Goal: Task Accomplishment & Management: Manage account settings

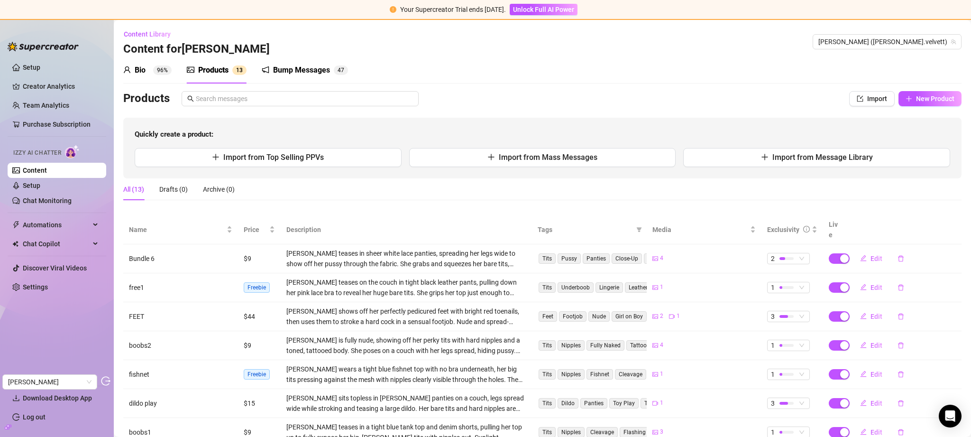
scroll to position [74, 0]
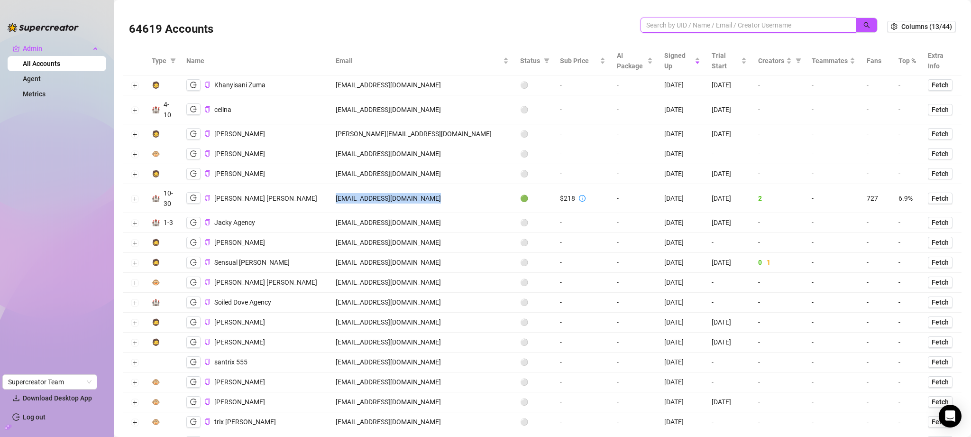
click at [682, 22] on input "search" at bounding box center [744, 25] width 197 height 10
paste input "celinasimmons81@gmail.com"
type input "celinasimmons81@gmail.com"
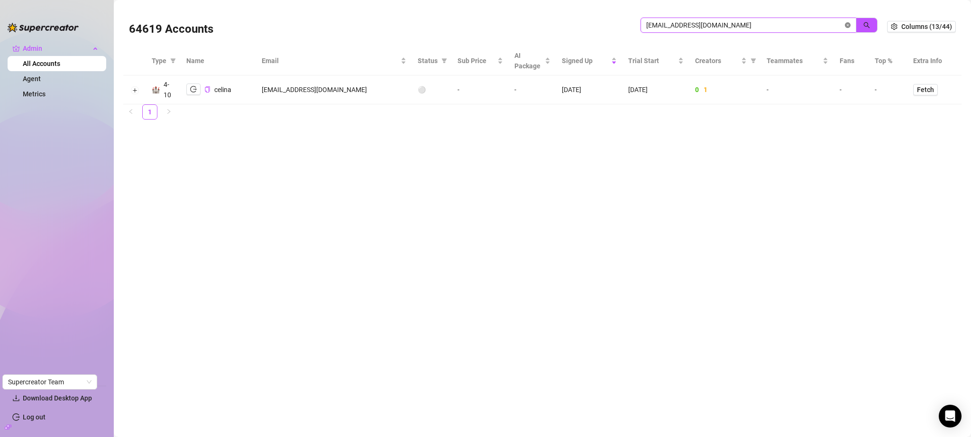
click at [847, 25] on icon "close-circle" at bounding box center [848, 25] width 6 height 6
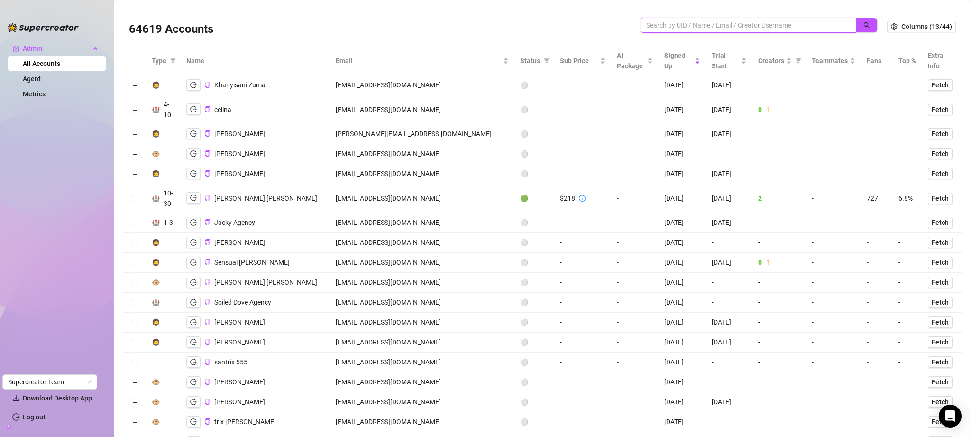
click at [753, 22] on input "search" at bounding box center [744, 25] width 197 height 10
paste input "sailorcool914@gmail.com"
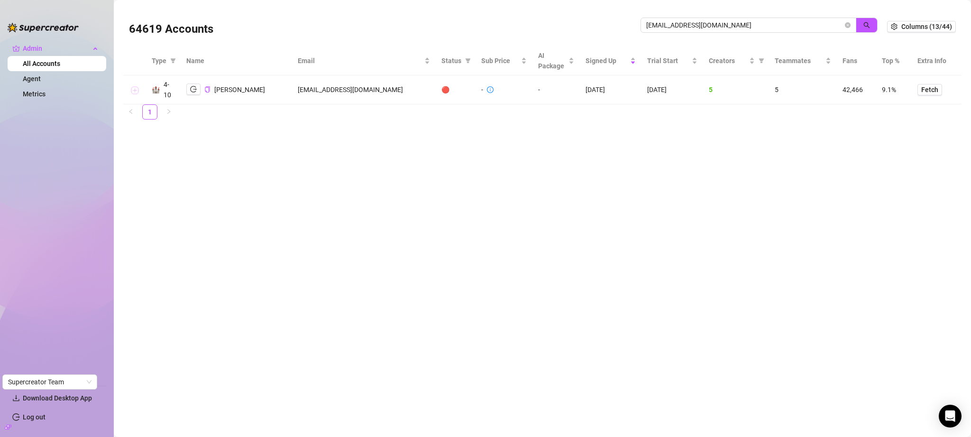
click at [135, 89] on button "Expand row" at bounding box center [135, 90] width 8 height 8
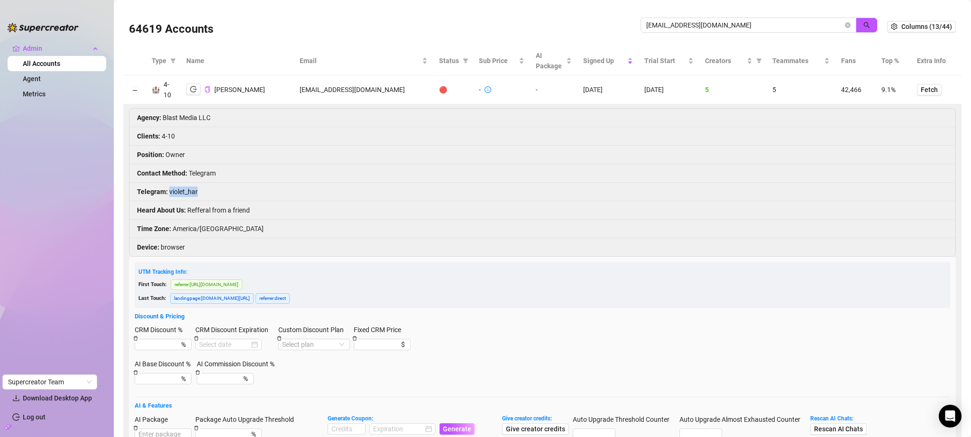
drag, startPoint x: 204, startPoint y: 191, endPoint x: 168, endPoint y: 194, distance: 35.7
click at [168, 194] on li "Telegram : violet_har" at bounding box center [542, 192] width 826 height 18
copy li "violet_har"
click at [713, 25] on input "sailorcool914@gmail.com" at bounding box center [744, 25] width 197 height 10
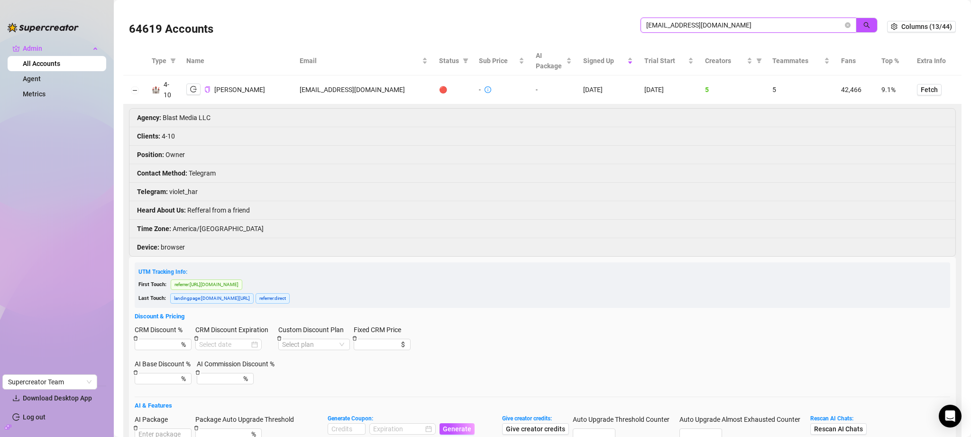
click at [713, 25] on input "sailorcool914@gmail.com" at bounding box center [744, 25] width 197 height 10
drag, startPoint x: 202, startPoint y: 193, endPoint x: 170, endPoint y: 190, distance: 32.3
click at [170, 190] on li "Telegram : violet_har" at bounding box center [542, 192] width 826 height 18
copy li "violet_har"
click at [138, 90] on button "Collapse row" at bounding box center [135, 90] width 8 height 8
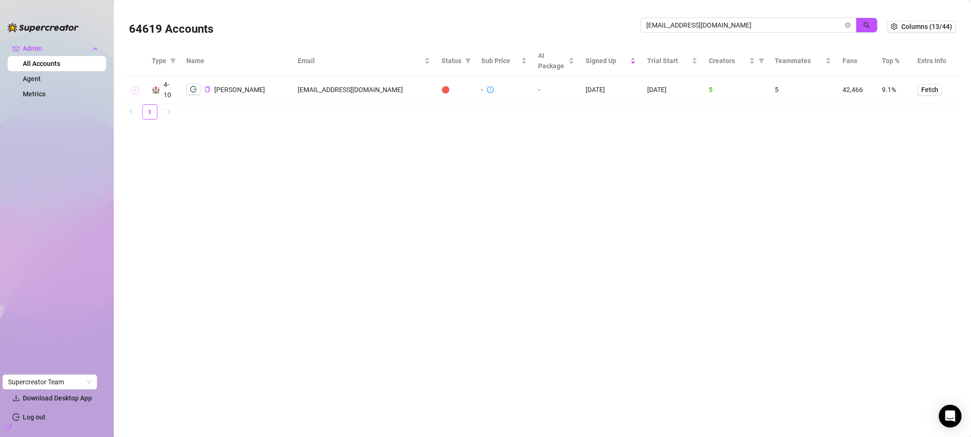
click at [137, 88] on button "Expand row" at bounding box center [135, 90] width 8 height 8
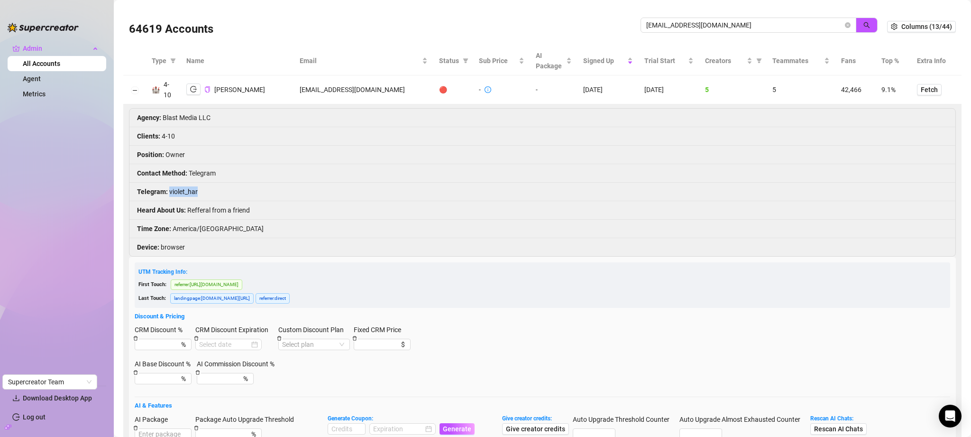
copy li "violet_har"
click at [135, 90] on button "Collapse row" at bounding box center [135, 90] width 8 height 8
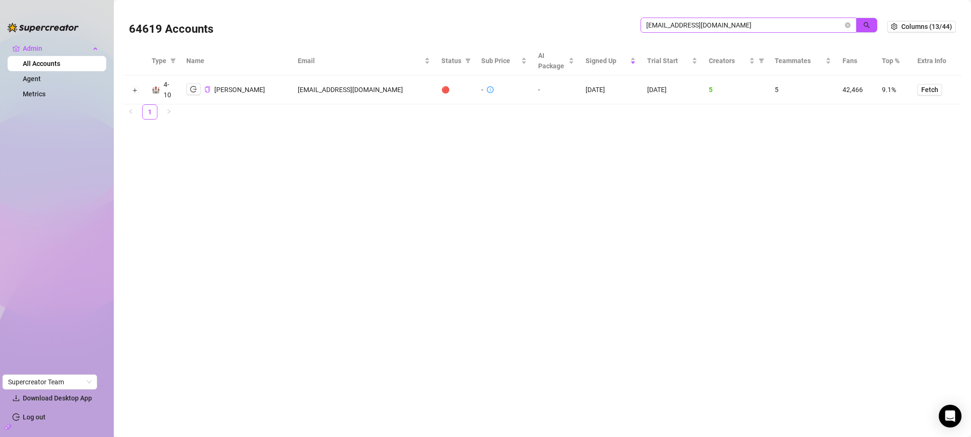
click at [715, 19] on span "sailorcool914@gmail.com" at bounding box center [749, 25] width 216 height 15
click at [715, 23] on input "sailorcool914@gmail.com" at bounding box center [744, 25] width 197 height 10
paste input "cpaovacz"
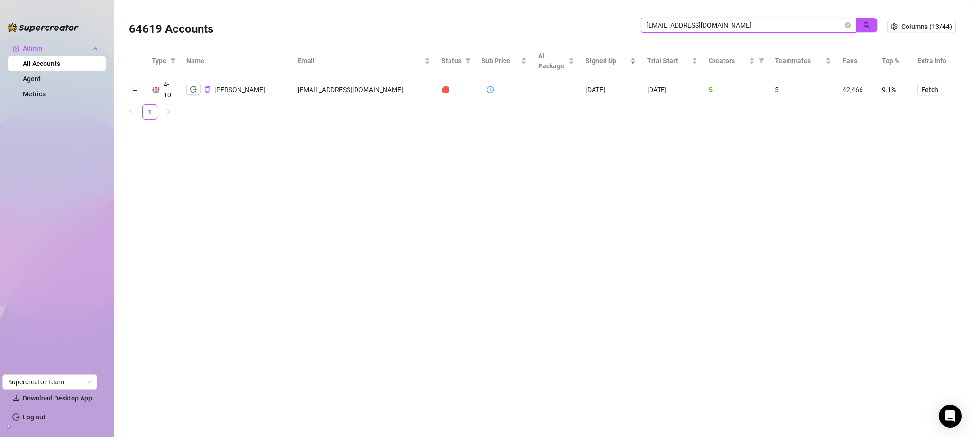
type input "cpaovacz@gmail.com"
click at [189, 87] on button "button" at bounding box center [193, 84] width 14 height 11
click at [848, 23] on icon "close-circle" at bounding box center [848, 25] width 6 height 6
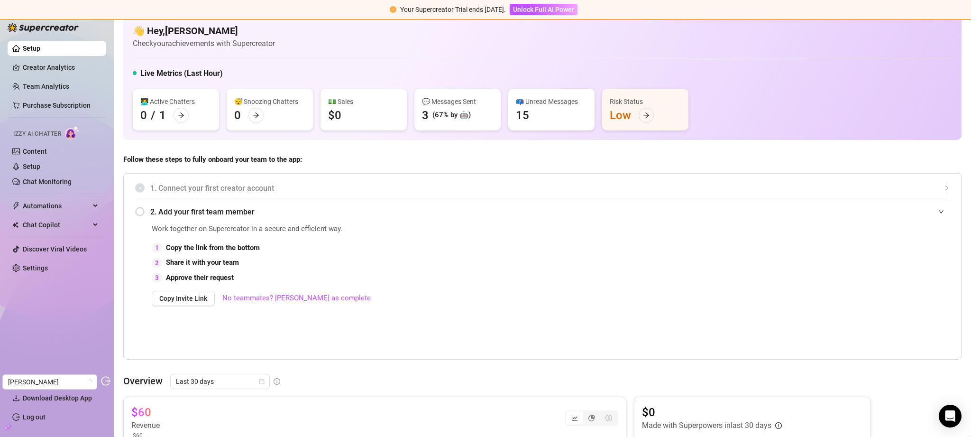
scroll to position [14, 0]
click at [40, 165] on link "Setup" at bounding box center [32, 167] width 18 height 8
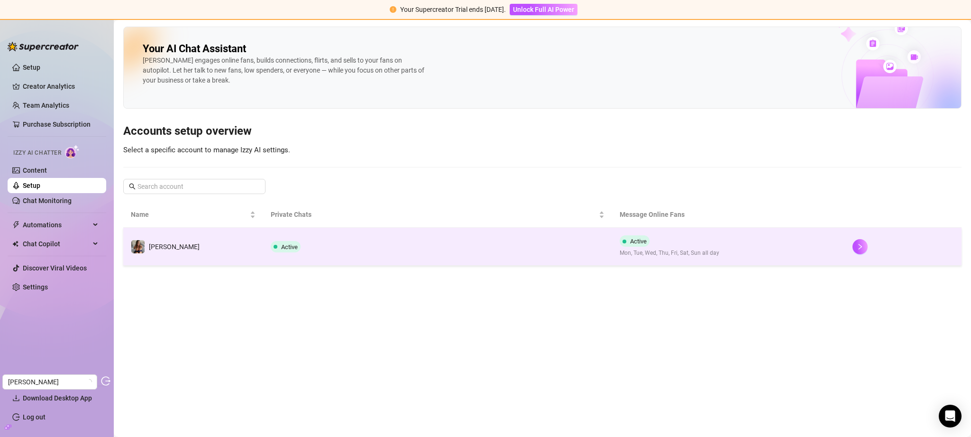
click at [404, 245] on td "Active" at bounding box center [438, 247] width 350 height 38
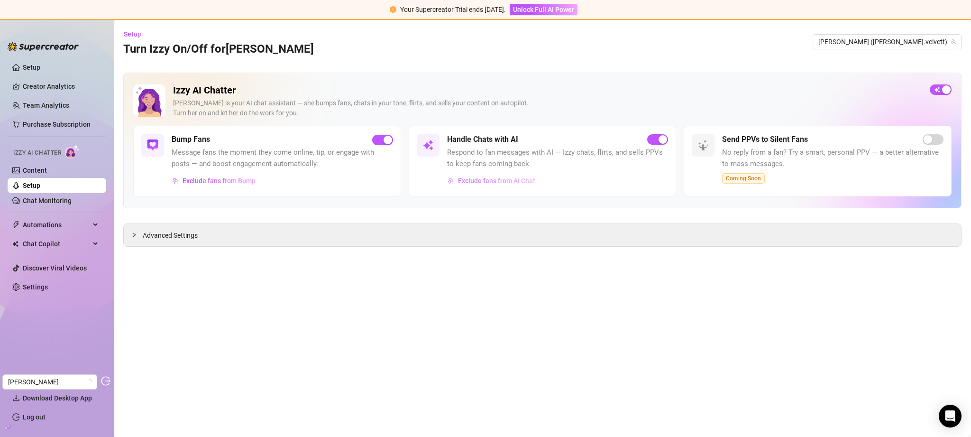
click at [504, 180] on span "Exclude fans from AI Chat" at bounding box center [496, 181] width 77 height 8
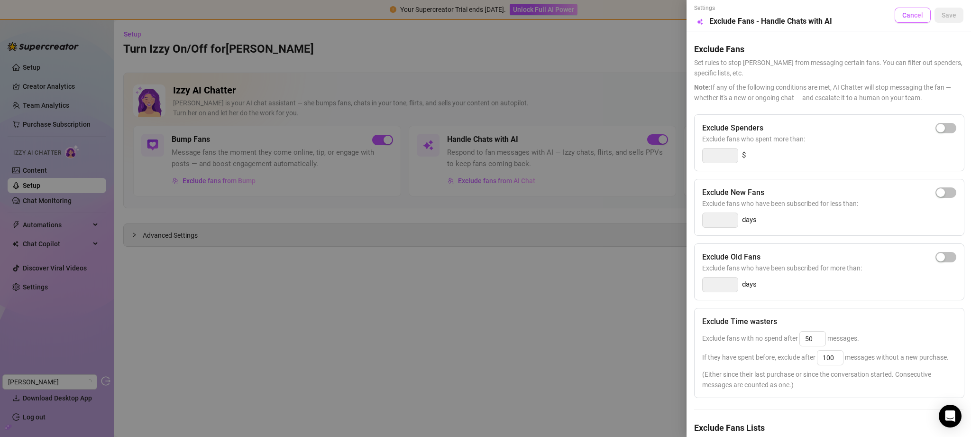
click at [903, 18] on span "Cancel" at bounding box center [913, 15] width 21 height 8
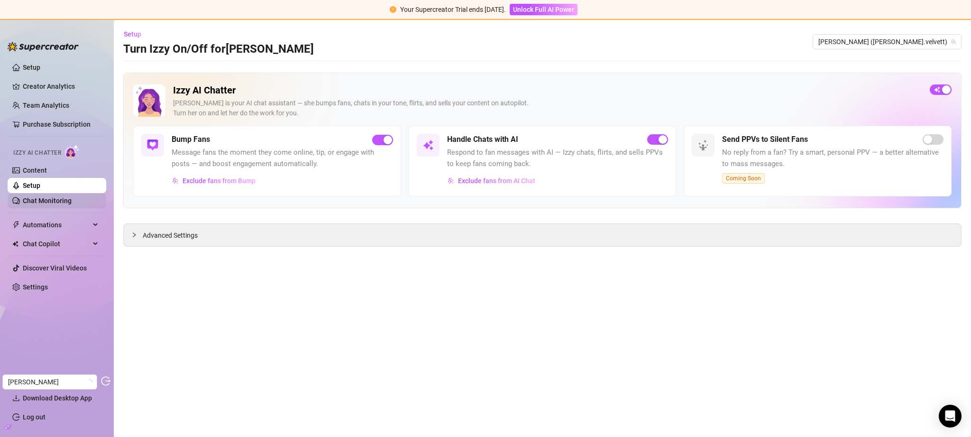
click at [60, 197] on link "Chat Monitoring" at bounding box center [47, 201] width 49 height 8
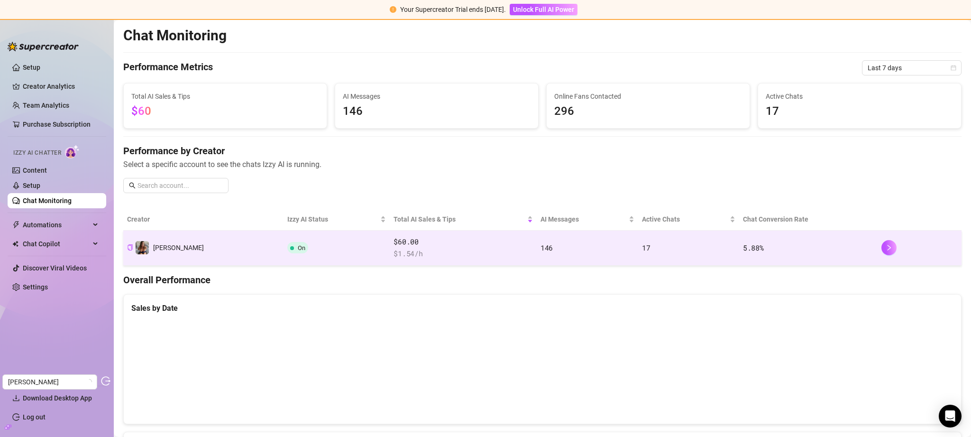
click at [284, 250] on td "On" at bounding box center [337, 247] width 106 height 35
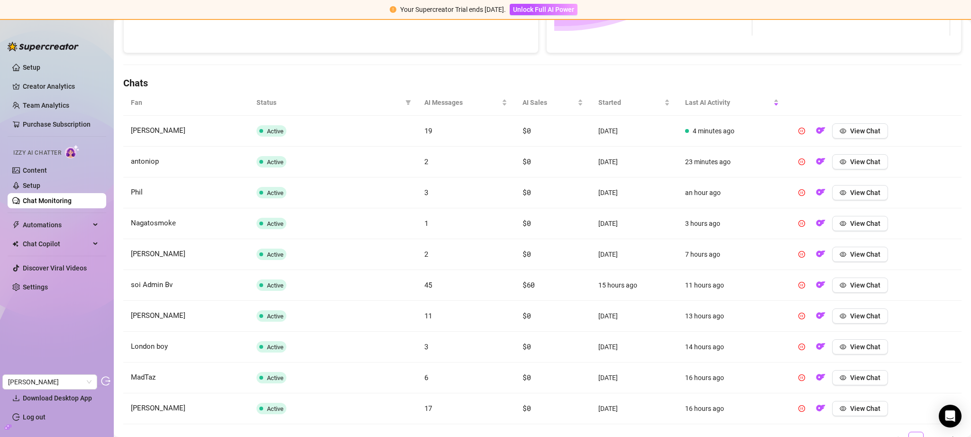
scroll to position [329, 0]
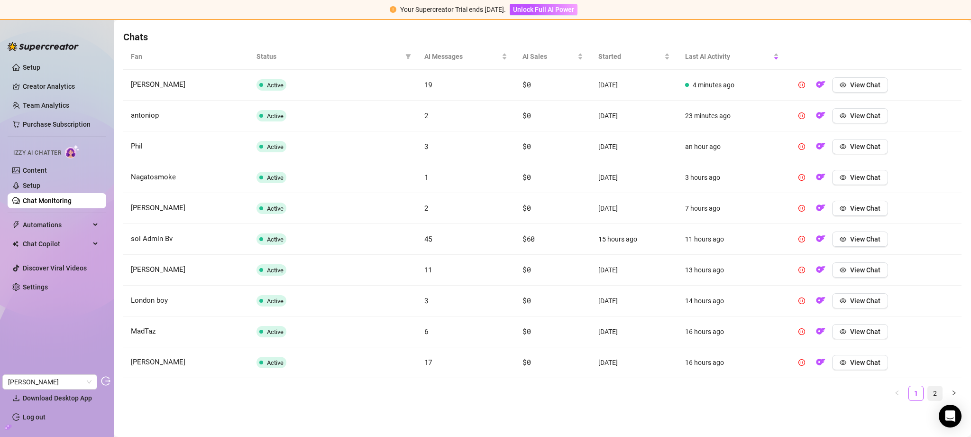
click at [930, 394] on link "2" at bounding box center [935, 393] width 14 height 14
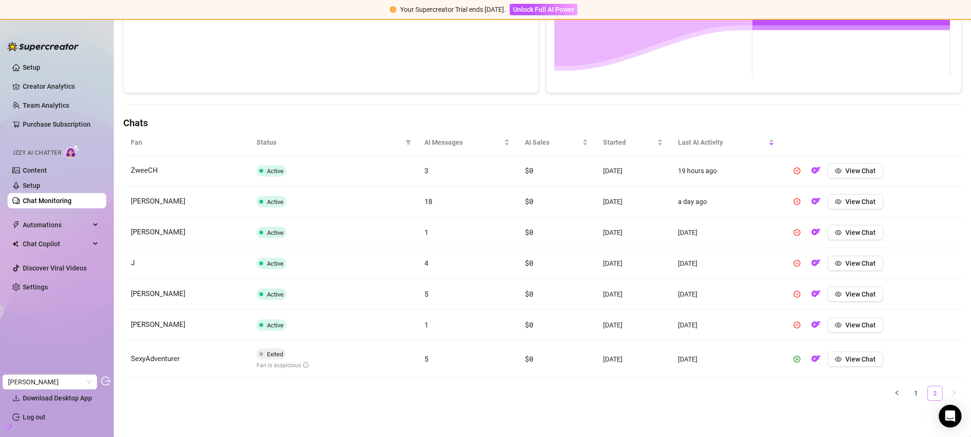
scroll to position [243, 0]
click at [854, 361] on span "View Chat" at bounding box center [861, 359] width 30 height 8
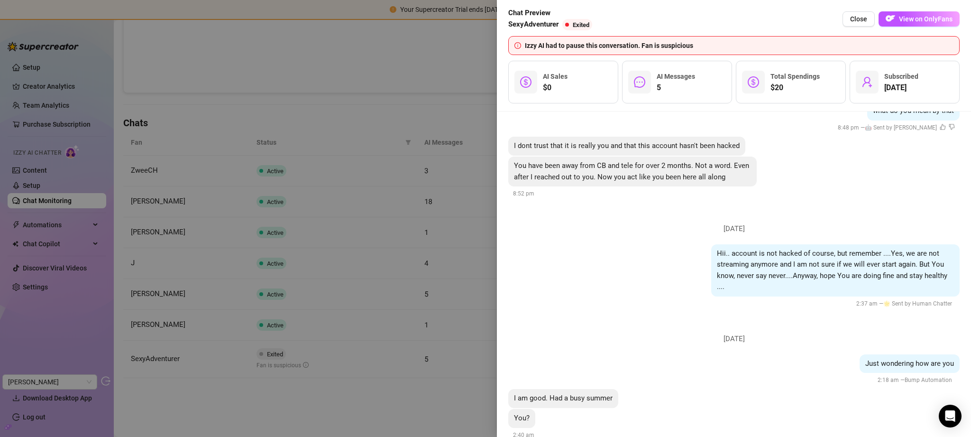
scroll to position [0, 0]
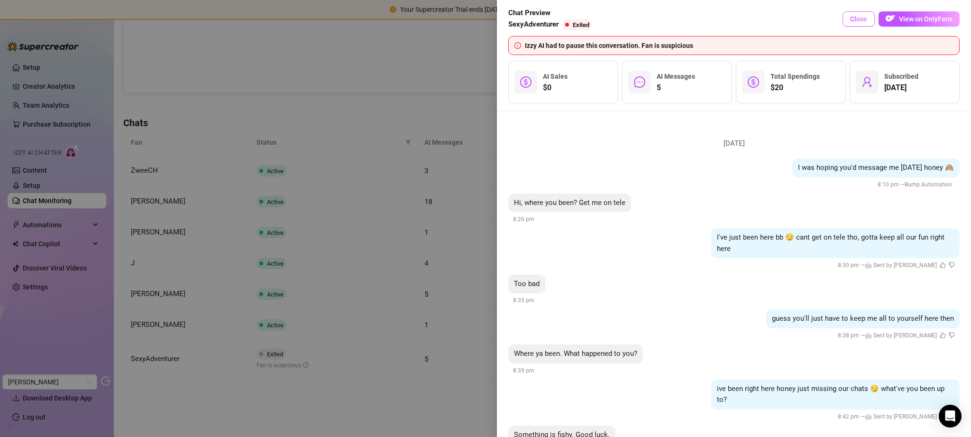
click at [857, 16] on span "Close" at bounding box center [858, 19] width 17 height 8
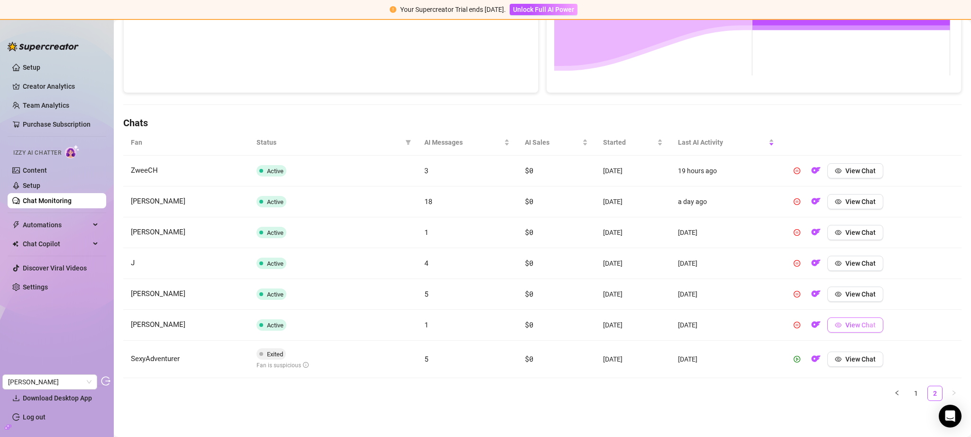
click at [873, 325] on button "View Chat" at bounding box center [856, 324] width 56 height 15
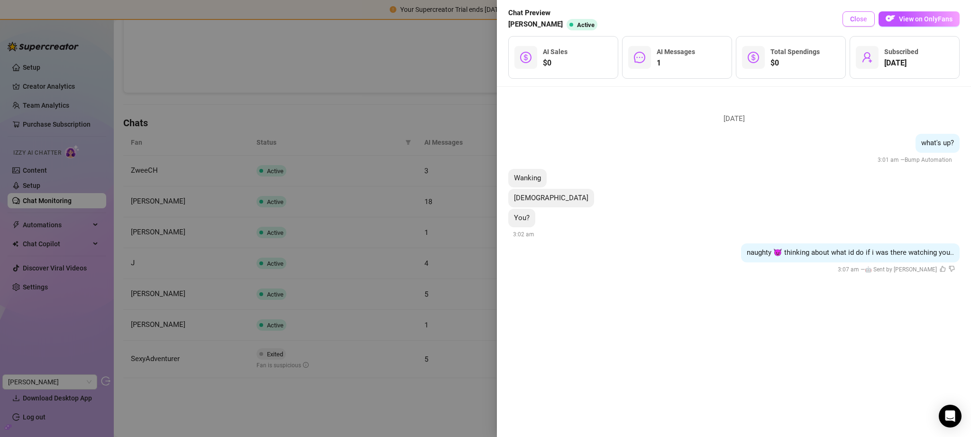
click at [866, 15] on span "Close" at bounding box center [858, 19] width 17 height 8
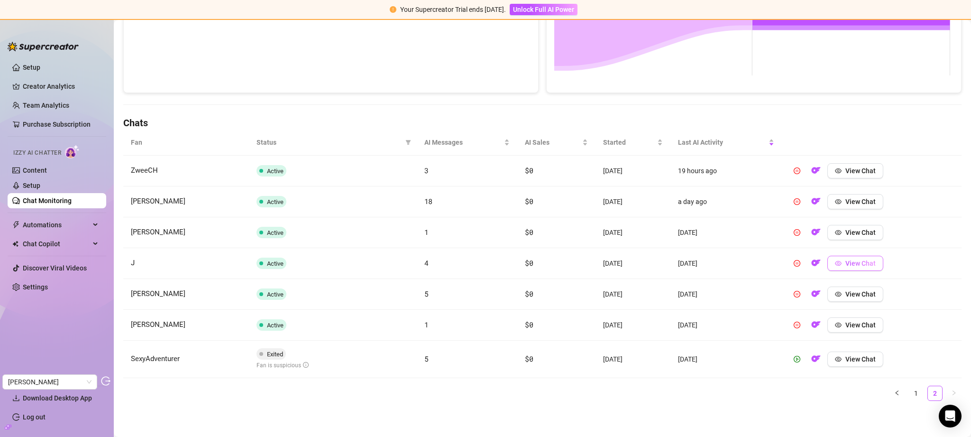
click at [864, 266] on span "View Chat" at bounding box center [861, 263] width 30 height 8
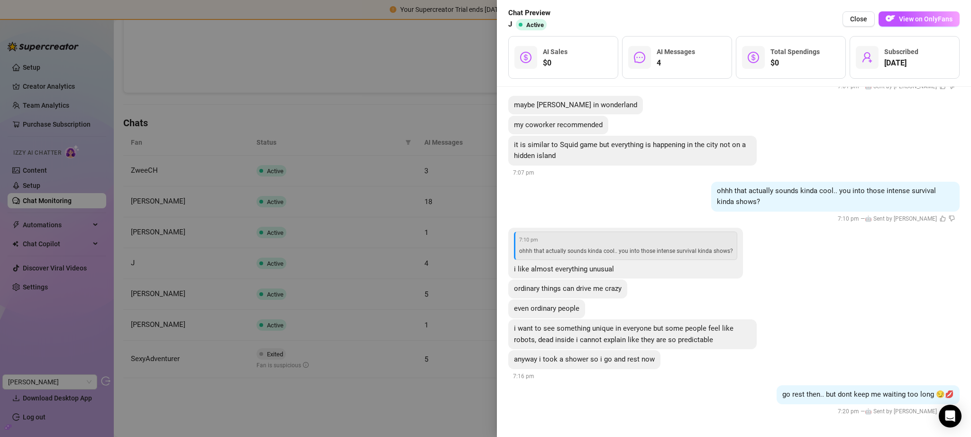
scroll to position [293, 0]
click at [862, 23] on button "Close" at bounding box center [859, 18] width 32 height 15
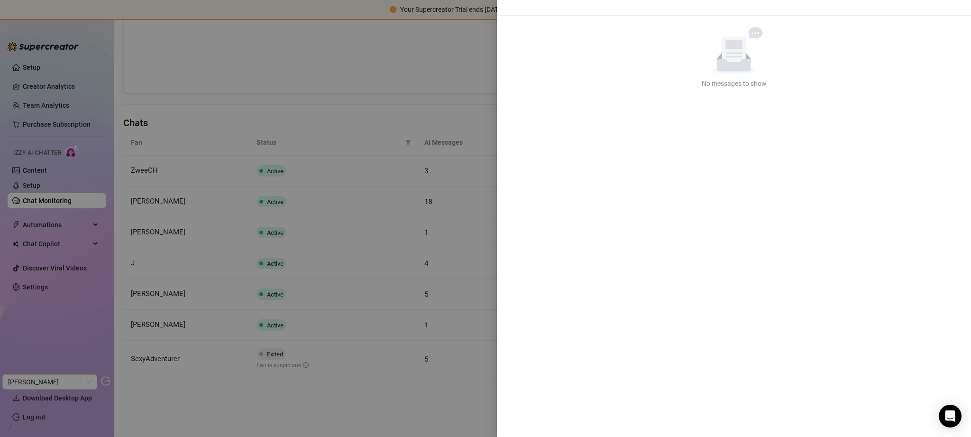
scroll to position [0, 0]
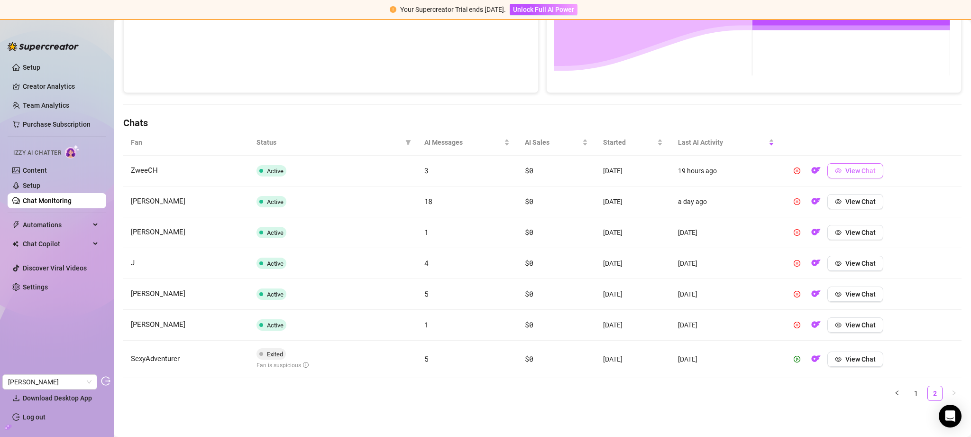
click at [870, 168] on span "View Chat" at bounding box center [861, 171] width 30 height 8
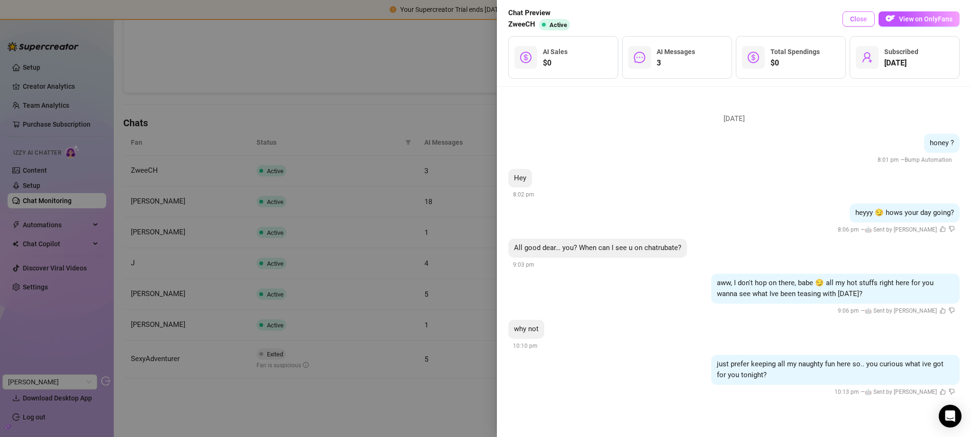
click at [859, 22] on span "Close" at bounding box center [858, 19] width 17 height 8
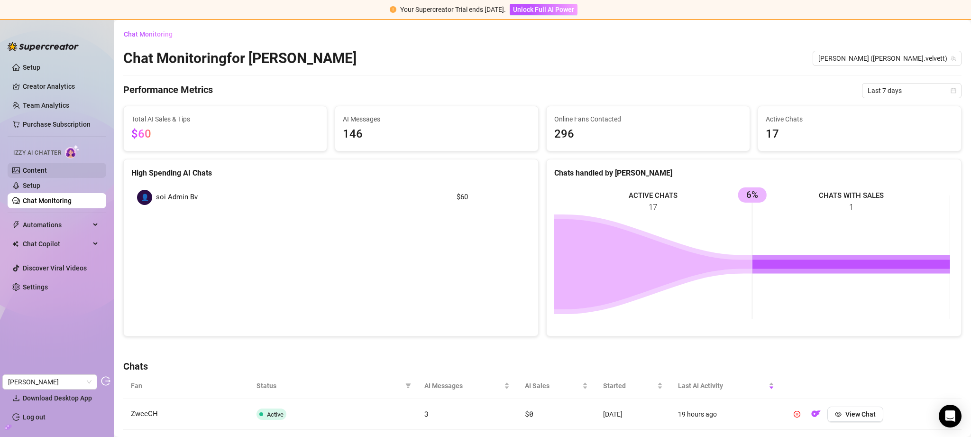
click at [47, 173] on link "Content" at bounding box center [35, 170] width 24 height 8
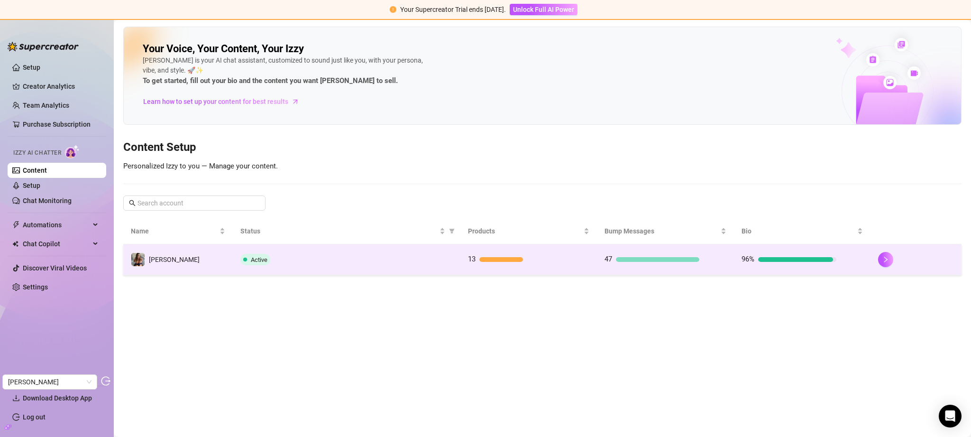
click at [571, 260] on div "13" at bounding box center [528, 259] width 121 height 11
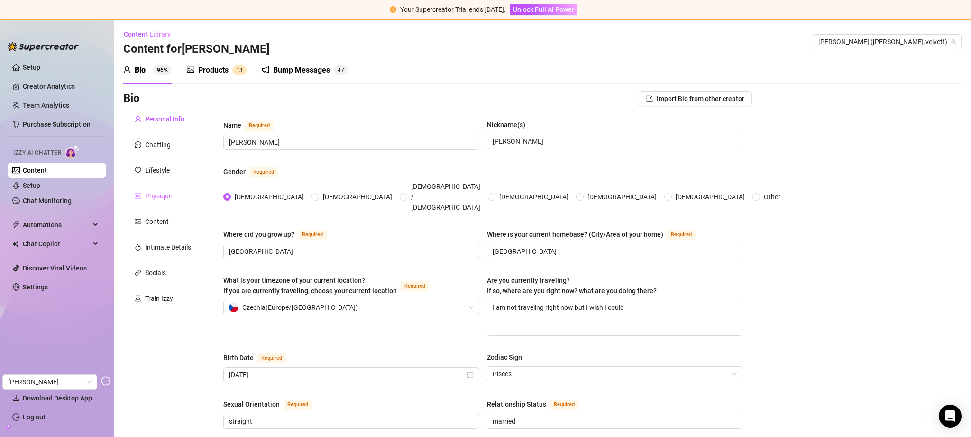
click at [179, 190] on div "Physique" at bounding box center [162, 196] width 79 height 18
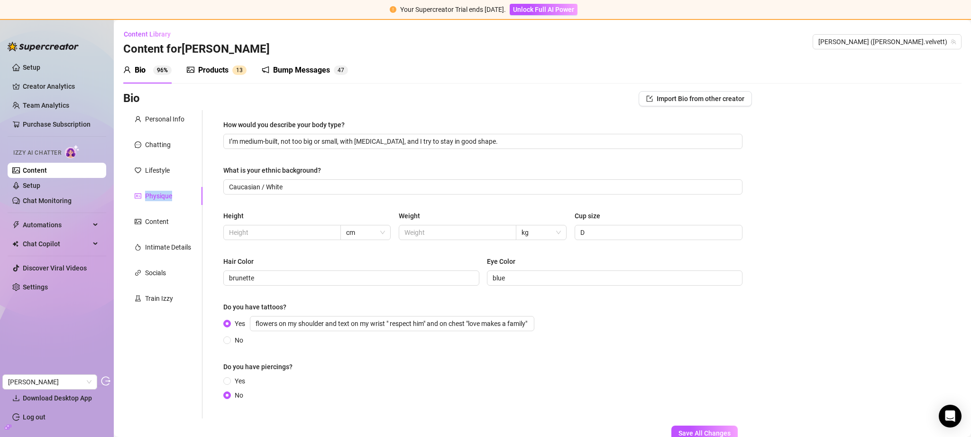
click at [221, 63] on div "Products 1 3" at bounding box center [217, 70] width 60 height 27
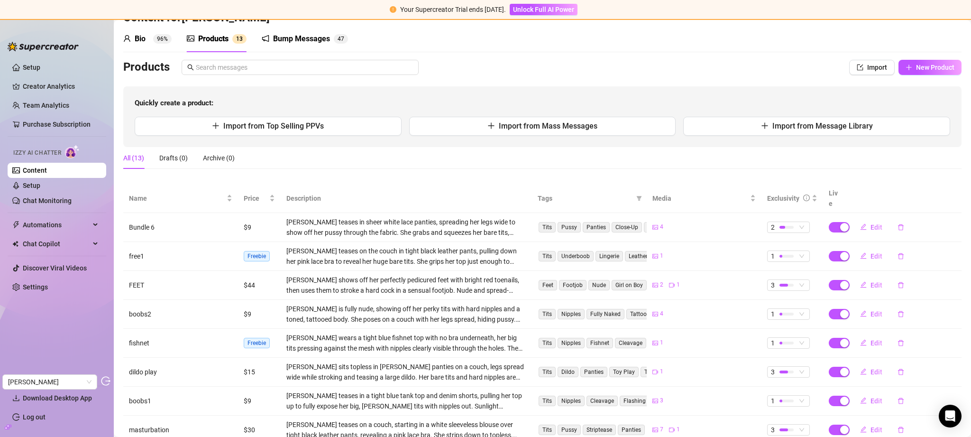
scroll to position [141, 0]
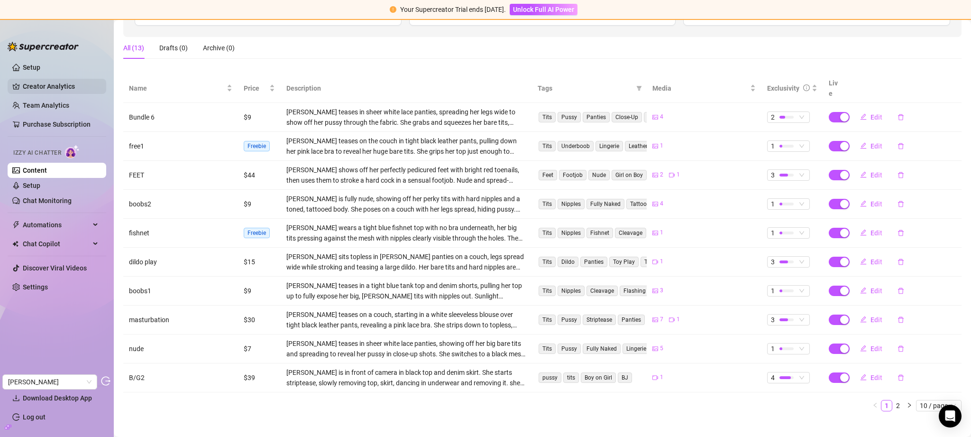
click at [57, 85] on link "Creator Analytics" at bounding box center [61, 86] width 76 height 15
